Goal: Navigation & Orientation: Find specific page/section

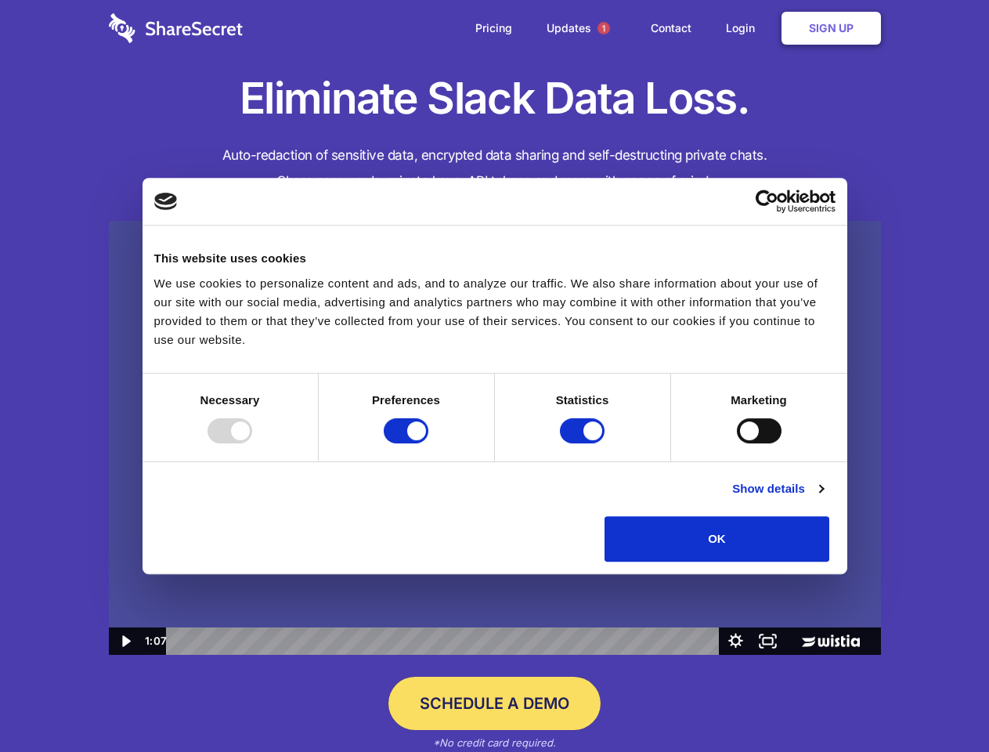
click at [494, 376] on img at bounding box center [495, 438] width 772 height 435
click at [252, 443] on div at bounding box center [230, 430] width 45 height 25
click at [428, 443] on input "Preferences" at bounding box center [406, 430] width 45 height 25
checkbox input "false"
click at [584, 443] on input "Statistics" at bounding box center [582, 430] width 45 height 25
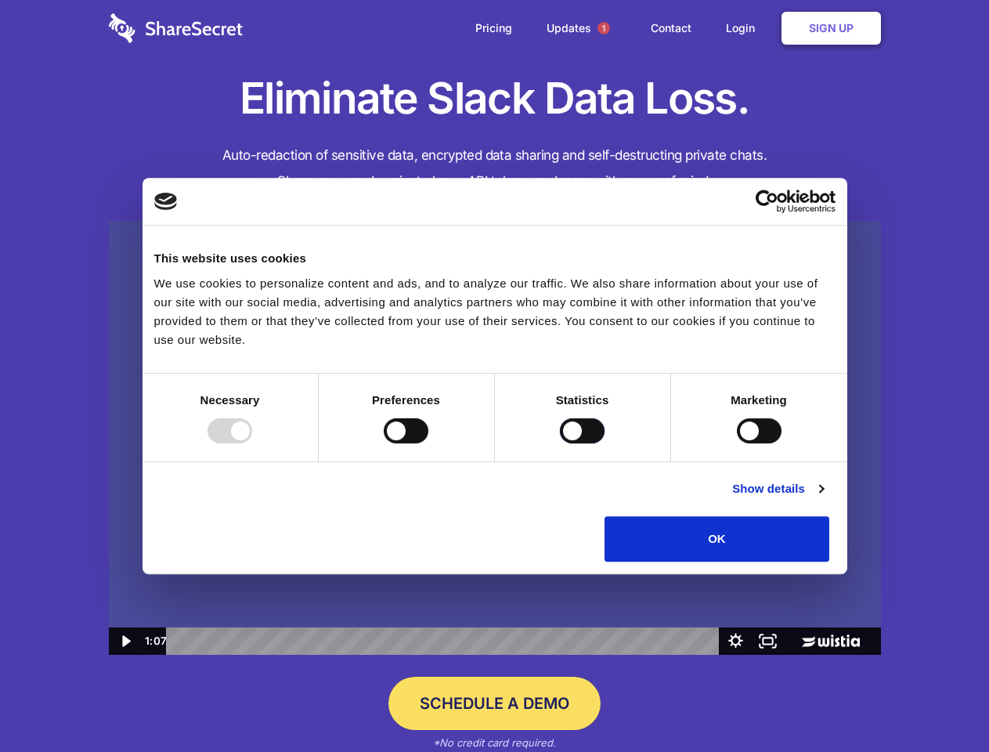
checkbox input "false"
click at [737, 443] on input "Marketing" at bounding box center [759, 430] width 45 height 25
checkbox input "true"
click at [823, 498] on link "Show details" at bounding box center [777, 488] width 91 height 19
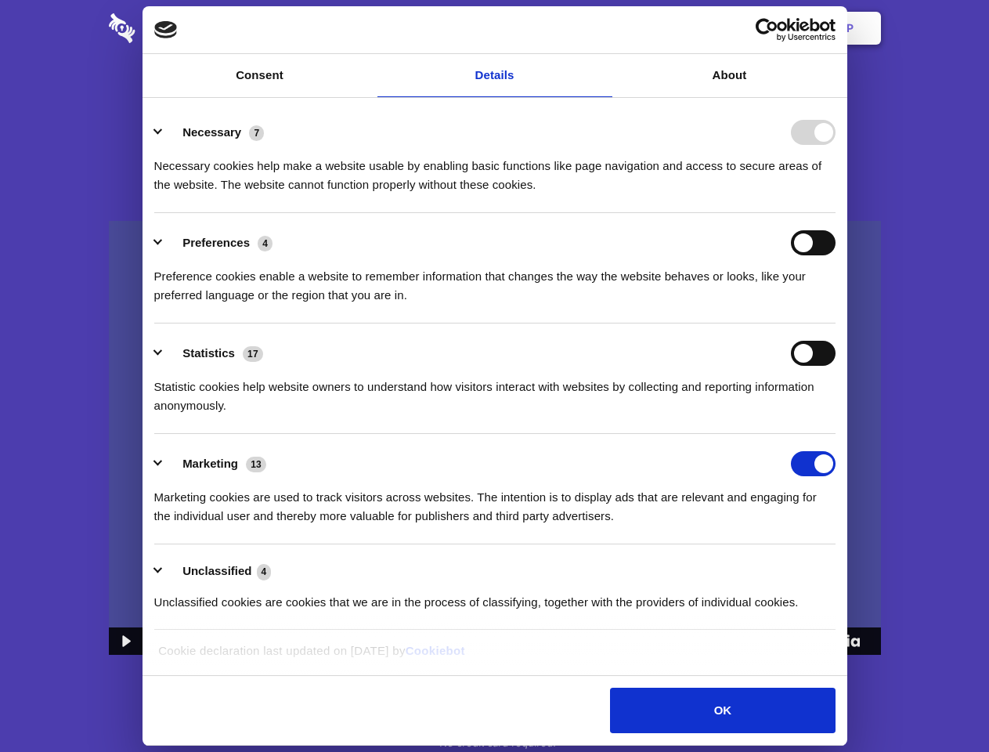
click at [836, 213] on li "Necessary 7 Necessary cookies help make a website usable by enabling basic func…" at bounding box center [494, 158] width 681 height 110
click at [603, 28] on span "1" at bounding box center [604, 28] width 13 height 13
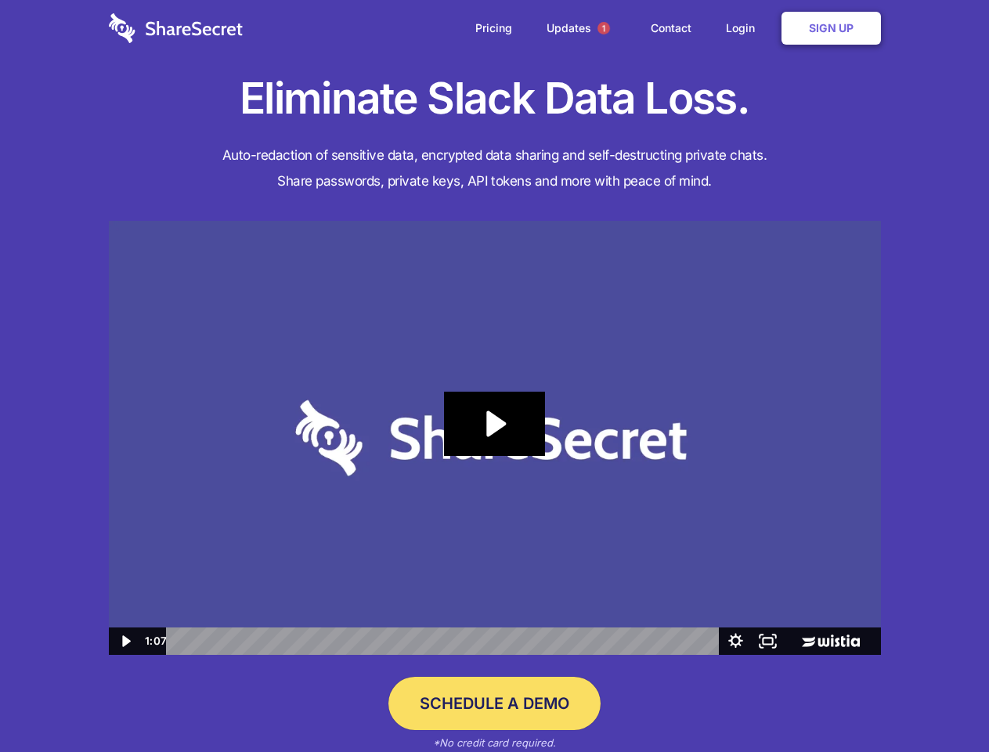
click at [495, 438] on icon "Play Video: Sharesecret Slack Extension" at bounding box center [494, 424] width 100 height 64
